Goal: Task Accomplishment & Management: Use online tool/utility

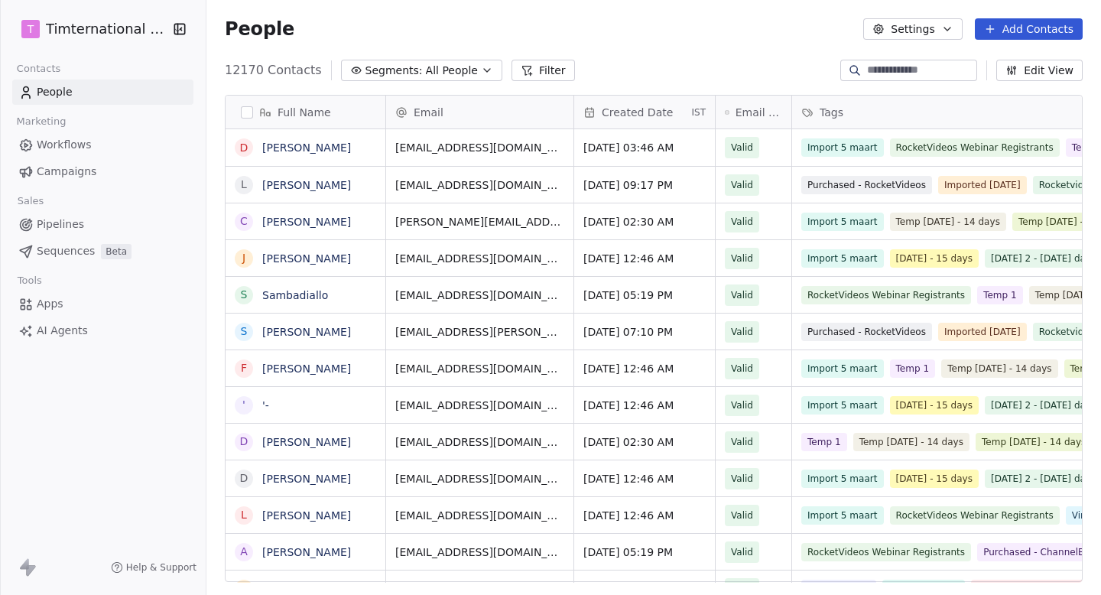
scroll to position [524, 895]
click at [83, 160] on link "Campaigns" at bounding box center [102, 171] width 181 height 25
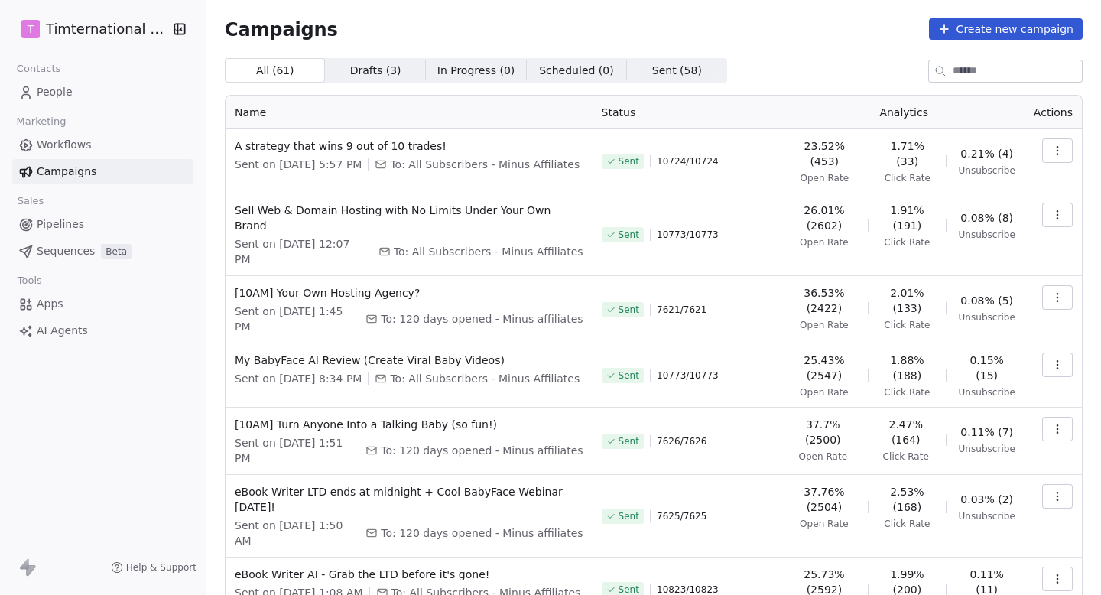
click at [1056, 219] on icon "button" at bounding box center [1058, 215] width 12 height 12
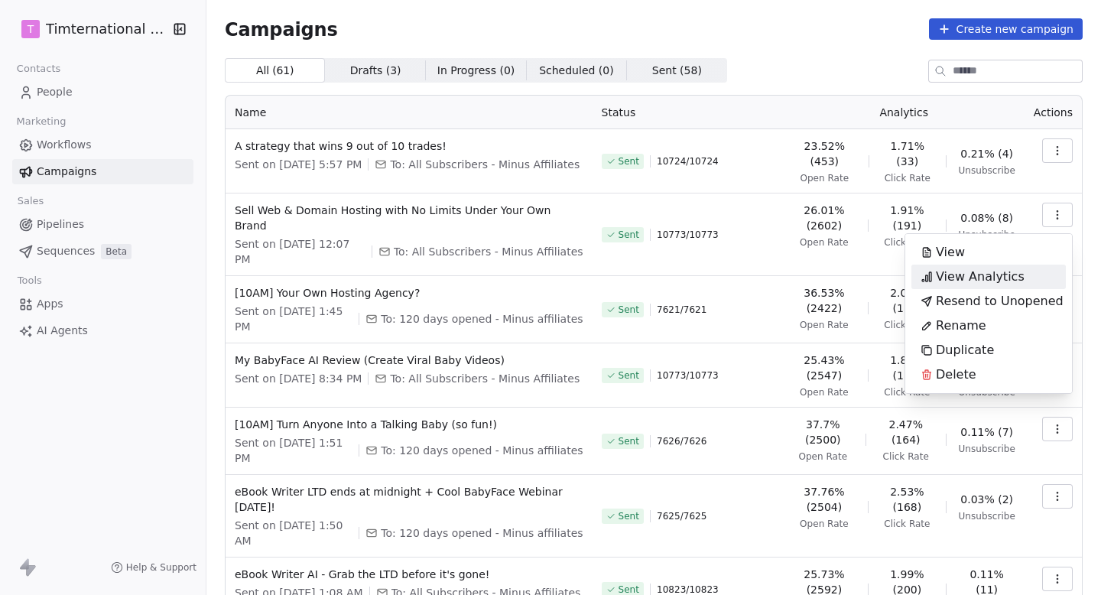
click at [994, 279] on span "View Analytics" at bounding box center [980, 277] width 89 height 18
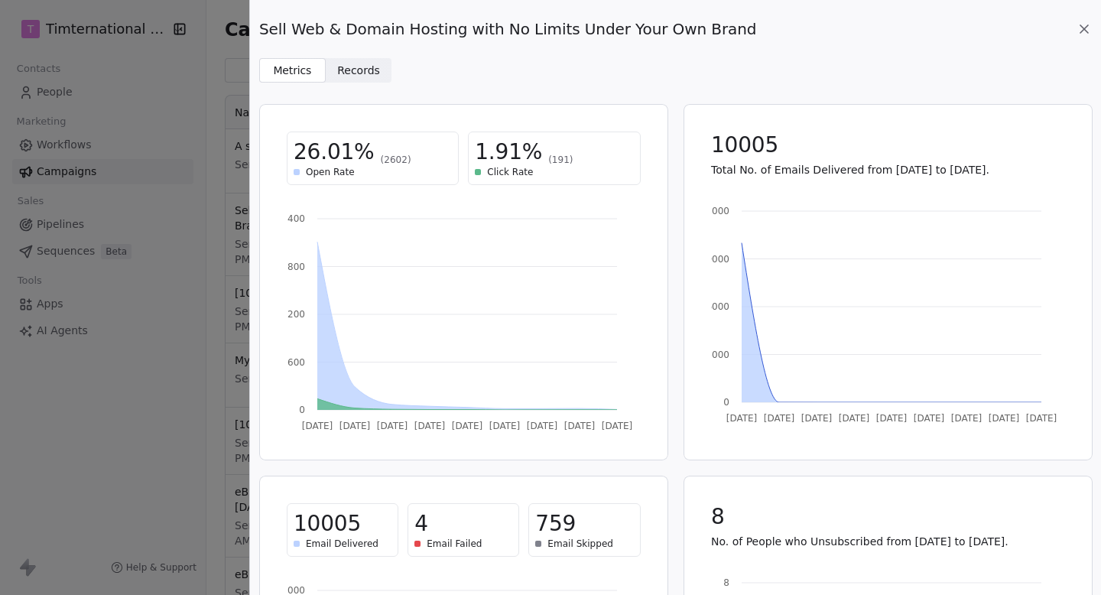
click at [1079, 29] on icon at bounding box center [1084, 28] width 15 height 15
